Goal: Book appointment/travel/reservation

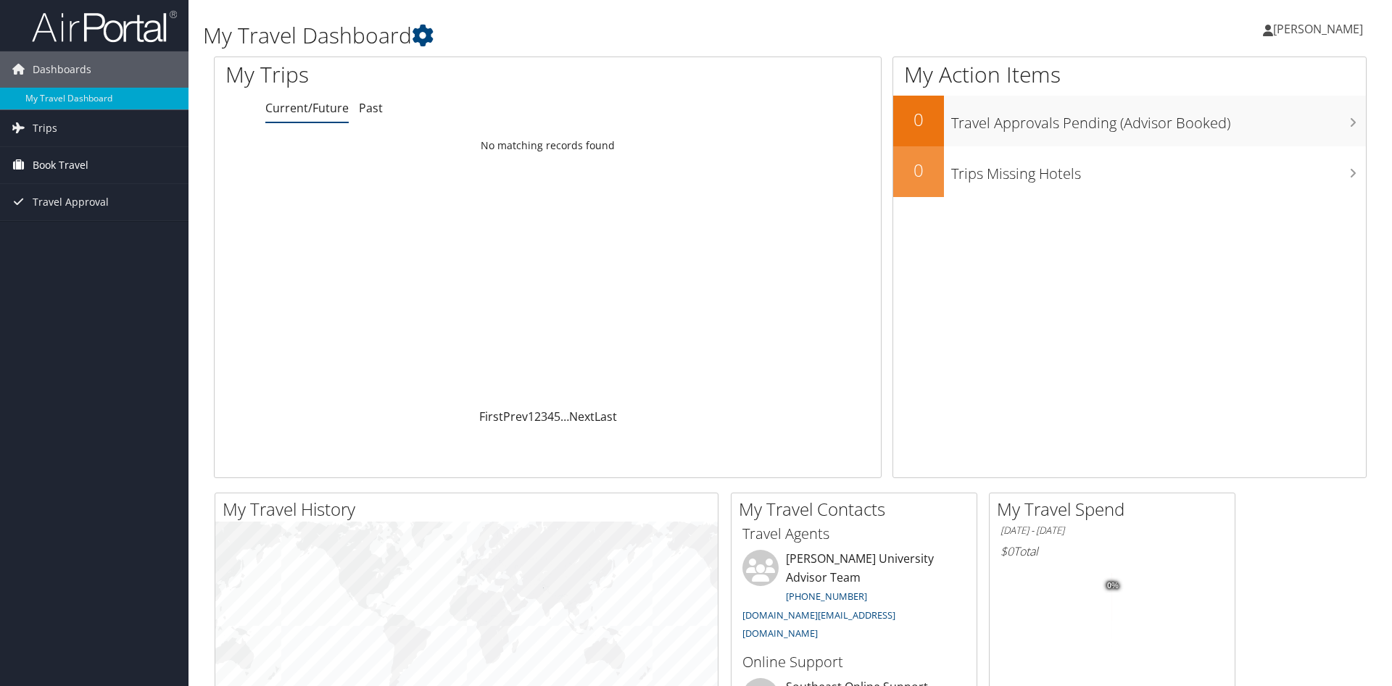
click at [83, 170] on span "Book Travel" at bounding box center [61, 165] width 56 height 36
click at [88, 234] on link "Book/Manage Online Trips" at bounding box center [94, 238] width 188 height 22
